Goal: Information Seeking & Learning: Learn about a topic

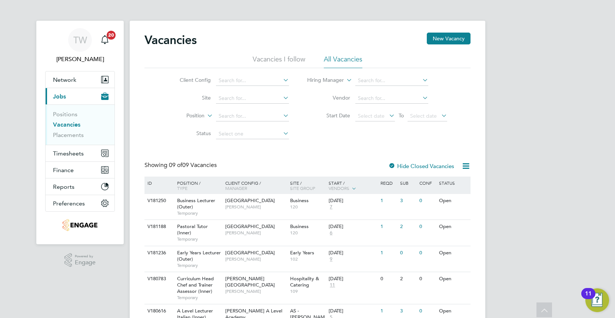
scroll to position [136, 0]
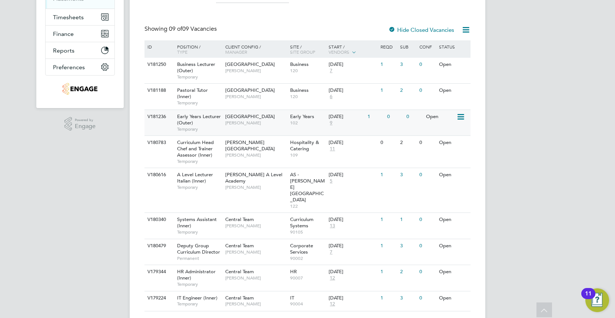
click at [252, 119] on div "[GEOGRAPHIC_DATA] [PERSON_NAME]" at bounding box center [255, 119] width 65 height 19
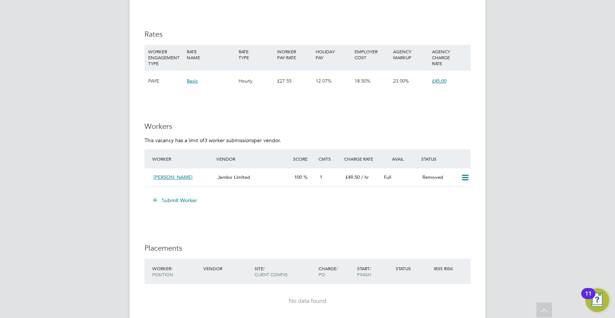
scroll to position [1234, 0]
